Goal: Navigation & Orientation: Understand site structure

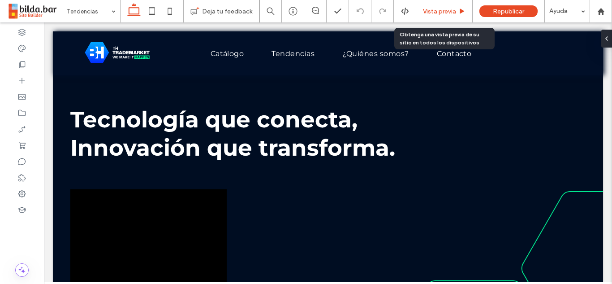
click at [446, 14] on span "Vista previa" at bounding box center [439, 12] width 33 height 8
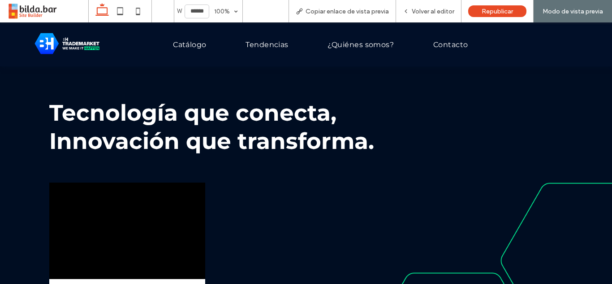
click at [69, 36] on img at bounding box center [68, 45] width 72 height 30
